Goal: Task Accomplishment & Management: Use online tool/utility

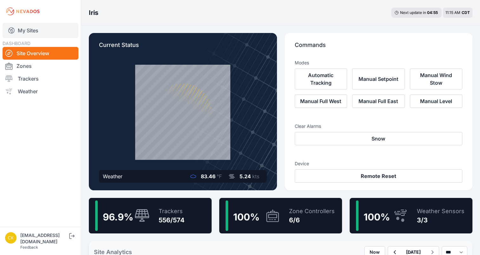
click at [37, 29] on link "My Sites" at bounding box center [41, 30] width 76 height 15
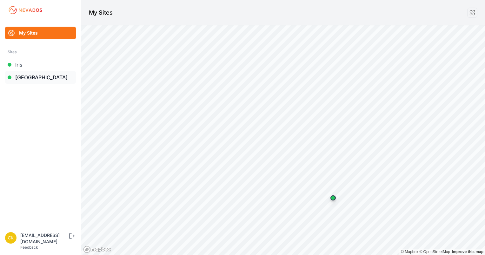
click at [30, 81] on link "[GEOGRAPHIC_DATA]" at bounding box center [40, 77] width 71 height 13
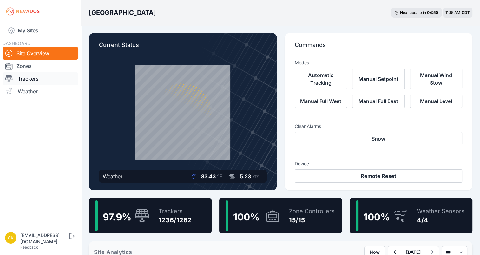
click at [45, 77] on link "Trackers" at bounding box center [41, 78] width 76 height 13
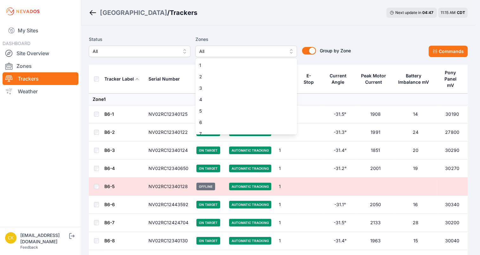
click at [264, 55] on span "All" at bounding box center [241, 52] width 85 height 8
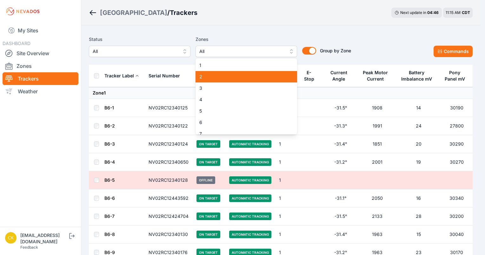
click at [249, 75] on span "2" at bounding box center [242, 77] width 86 height 6
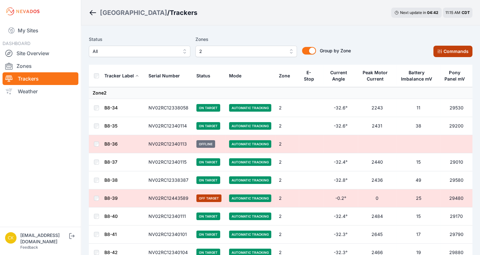
click at [453, 50] on button "Commands" at bounding box center [453, 51] width 39 height 11
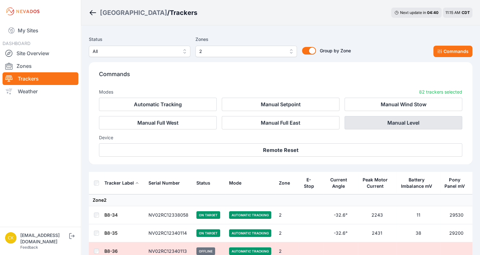
click at [359, 128] on button "Manual Level" at bounding box center [404, 122] width 118 height 13
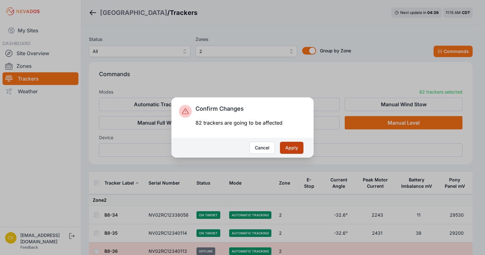
click at [289, 149] on button "Apply" at bounding box center [291, 148] width 23 height 12
